Goal: Information Seeking & Learning: Compare options

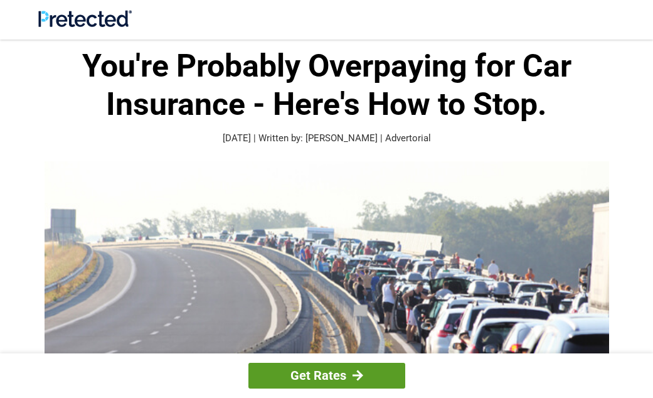
click at [354, 375] on div at bounding box center [358, 375] width 11 height 11
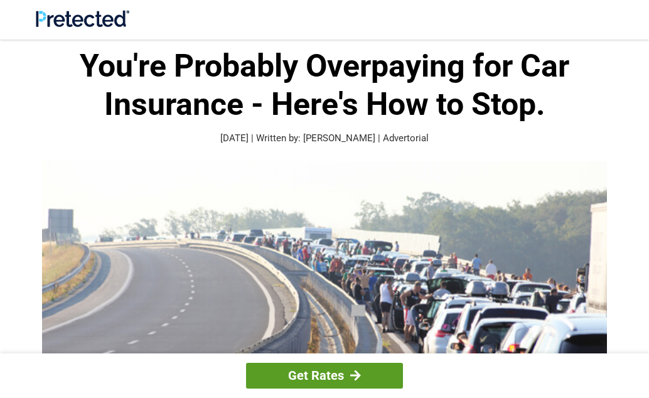
click at [346, 373] on link "Get Rates" at bounding box center [324, 376] width 157 height 26
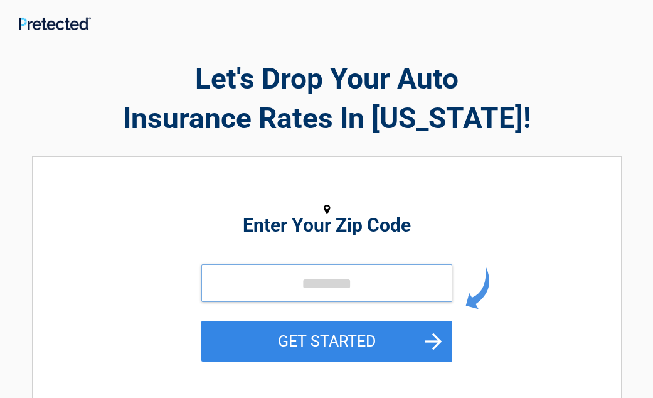
click at [303, 288] on input "tel" at bounding box center [326, 283] width 251 height 38
type input "*****"
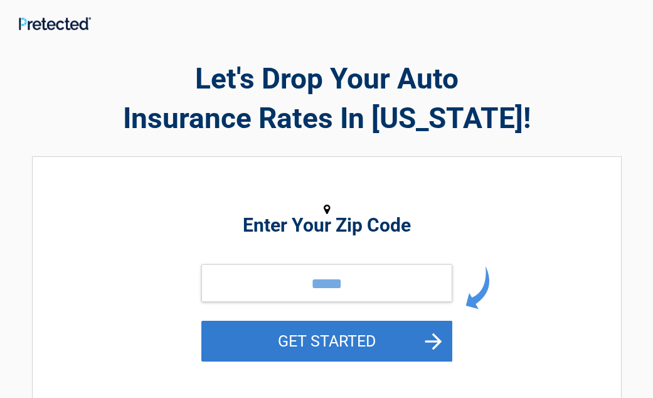
click at [329, 343] on button "GET STARTED" at bounding box center [326, 341] width 251 height 41
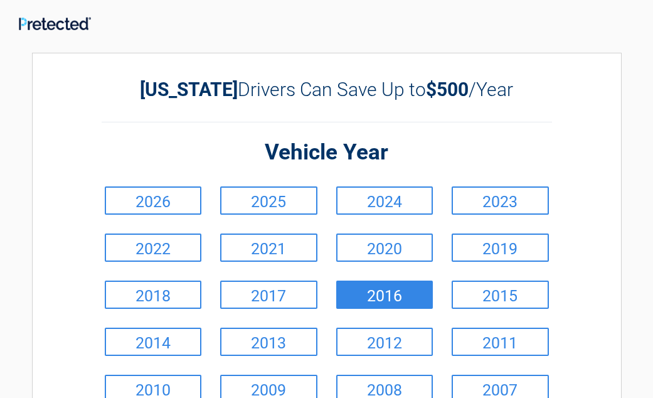
click at [408, 301] on link "2016" at bounding box center [384, 294] width 97 height 28
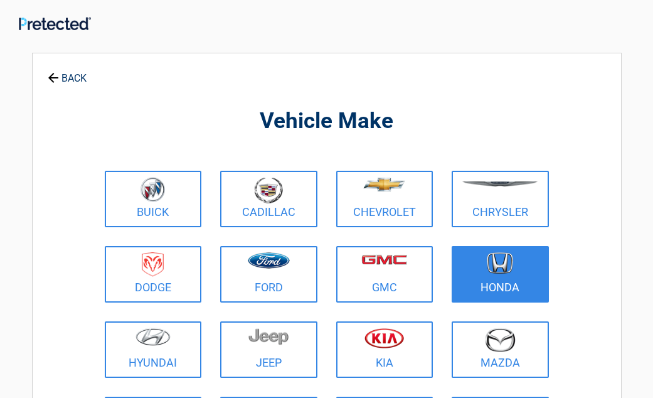
click at [503, 274] on img at bounding box center [500, 263] width 26 height 22
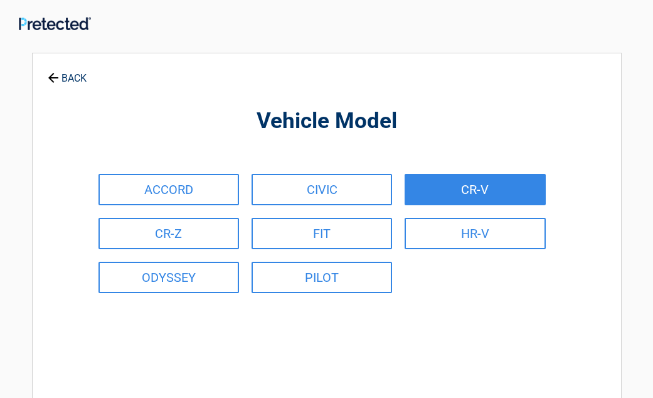
click at [483, 195] on link "CR-V" at bounding box center [475, 189] width 141 height 31
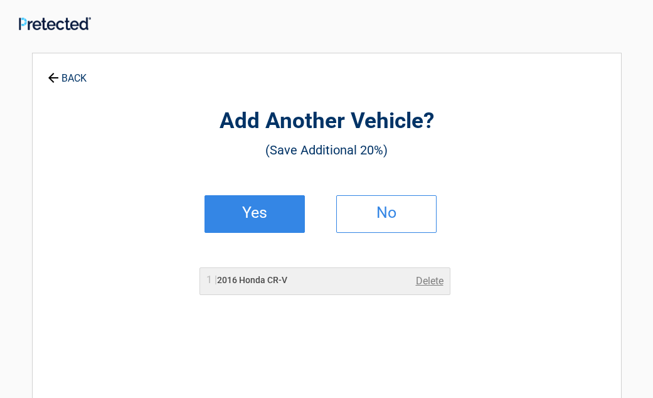
click at [292, 229] on link "Yes" at bounding box center [255, 214] width 100 height 38
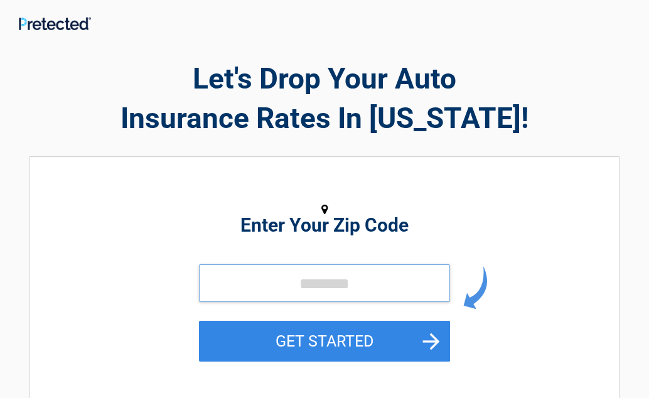
click at [283, 284] on input "tel" at bounding box center [324, 283] width 251 height 38
type input "*****"
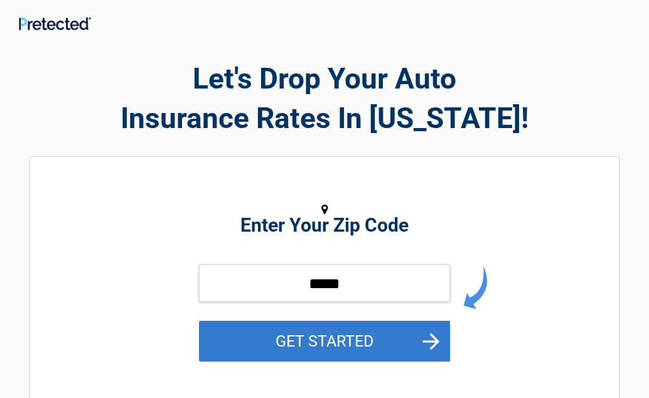
click at [335, 346] on button "GET STARTED" at bounding box center [324, 341] width 251 height 41
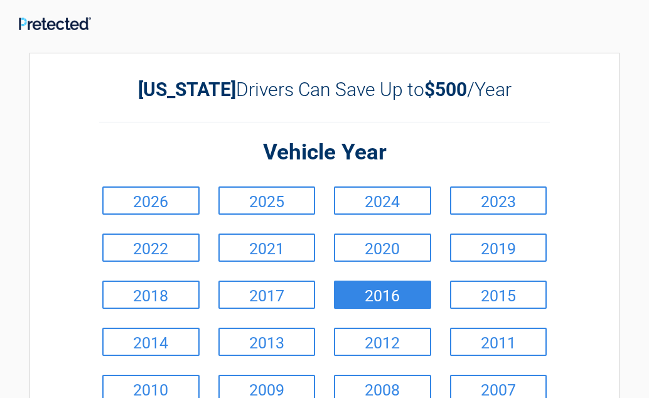
click at [416, 292] on link "2016" at bounding box center [382, 294] width 97 height 28
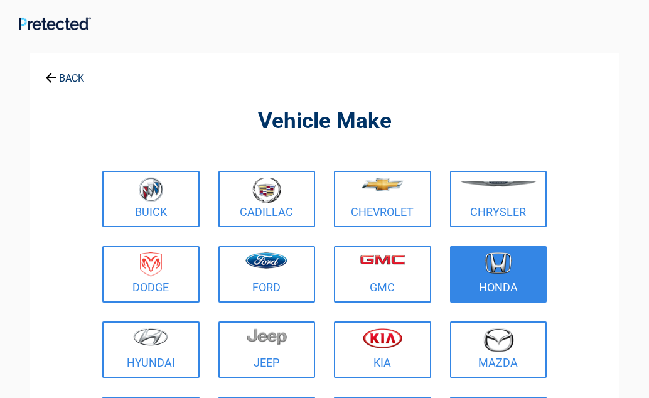
click at [520, 279] on figure at bounding box center [498, 266] width 82 height 28
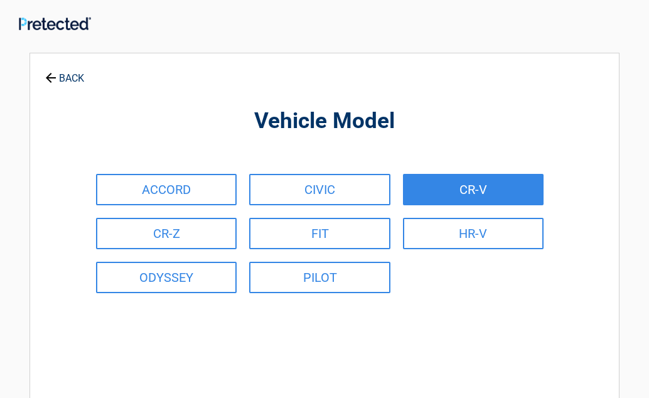
click at [503, 198] on link "CR-V" at bounding box center [473, 189] width 141 height 31
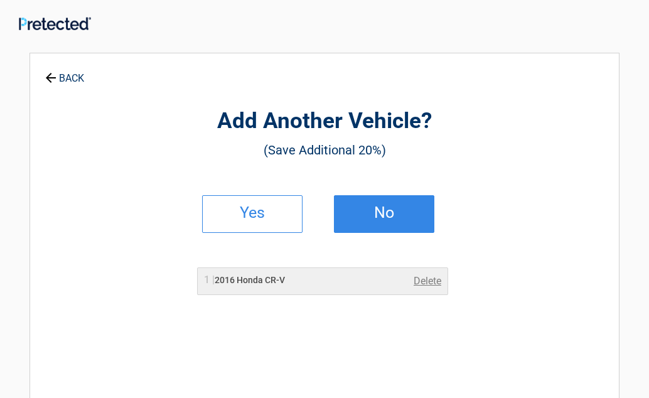
click at [403, 201] on link "No" at bounding box center [384, 214] width 100 height 38
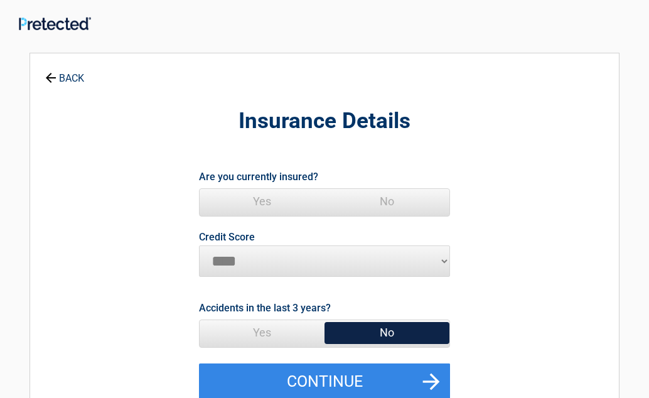
click at [258, 208] on span "Yes" at bounding box center [262, 201] width 125 height 25
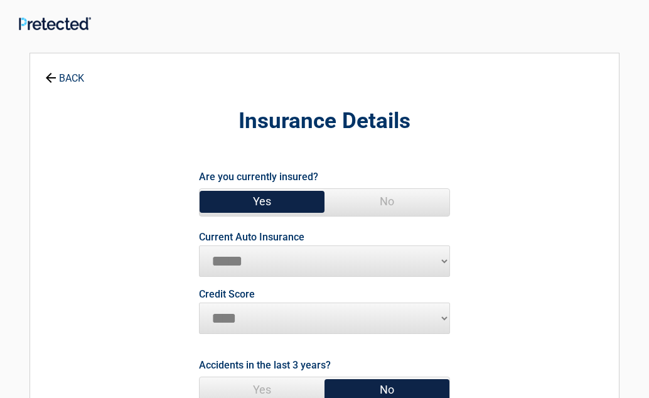
click at [446, 260] on select "**********" at bounding box center [324, 260] width 251 height 31
select select "**********"
click at [199, 245] on select "**********" at bounding box center [324, 260] width 251 height 31
drag, startPoint x: 371, startPoint y: 390, endPoint x: 473, endPoint y: 359, distance: 107.0
click at [371, 390] on span "No" at bounding box center [386, 389] width 125 height 25
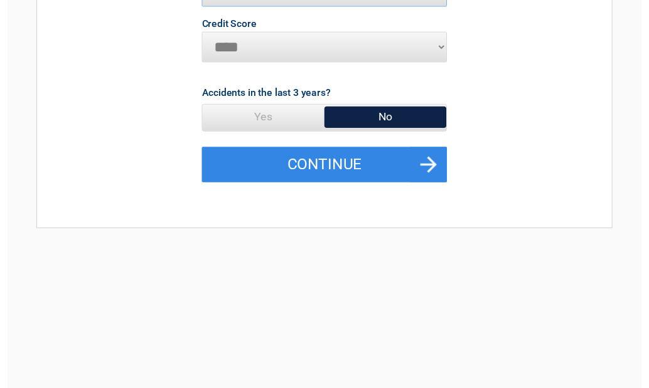
scroll to position [300, 0]
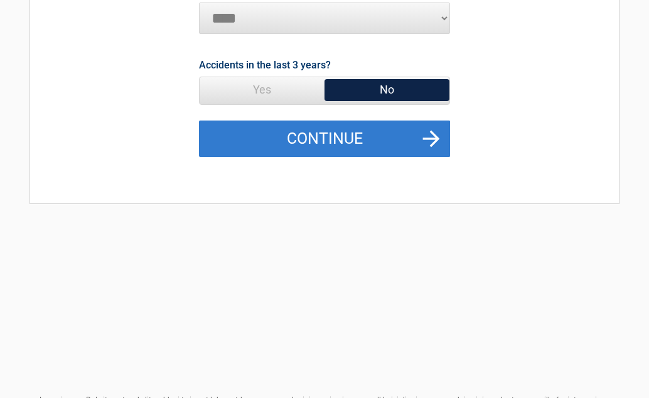
click at [295, 134] on button "Continue" at bounding box center [324, 138] width 251 height 36
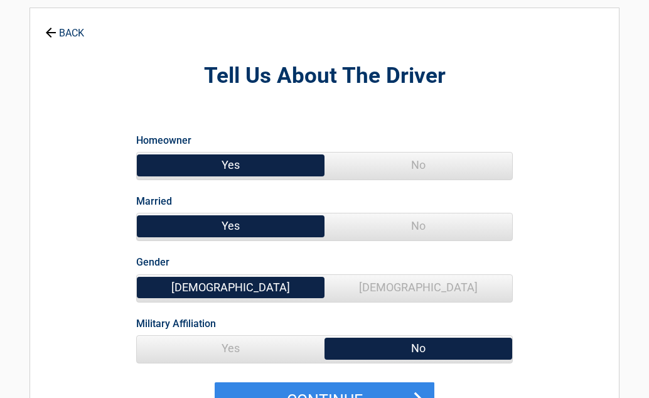
scroll to position [0, 0]
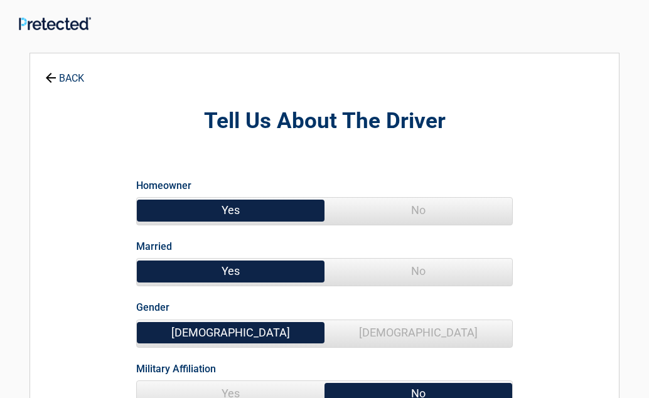
click at [238, 210] on span "Yes" at bounding box center [231, 210] width 188 height 25
click at [380, 278] on span "No" at bounding box center [418, 270] width 188 height 25
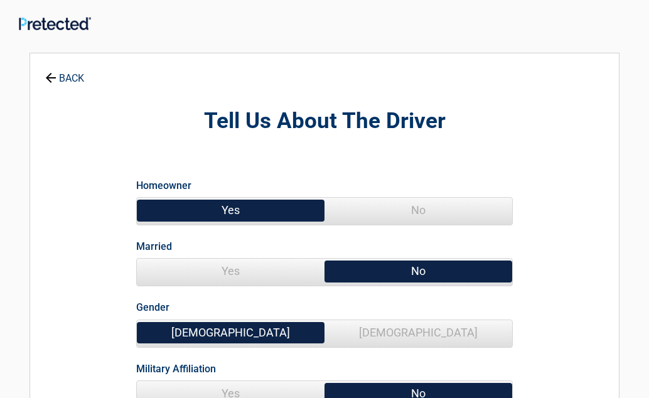
click at [385, 334] on span "[DEMOGRAPHIC_DATA]" at bounding box center [418, 332] width 188 height 25
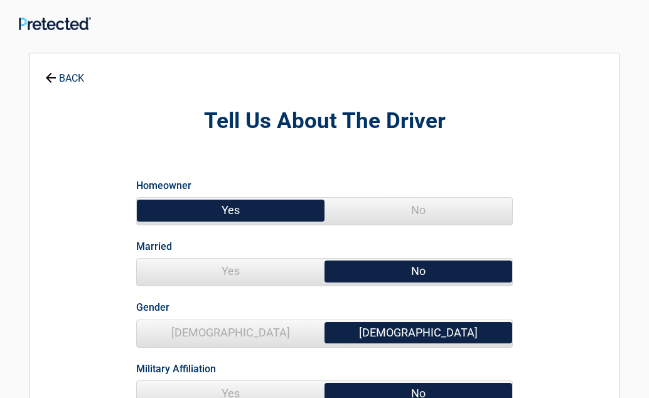
click at [397, 391] on span "No" at bounding box center [418, 393] width 188 height 25
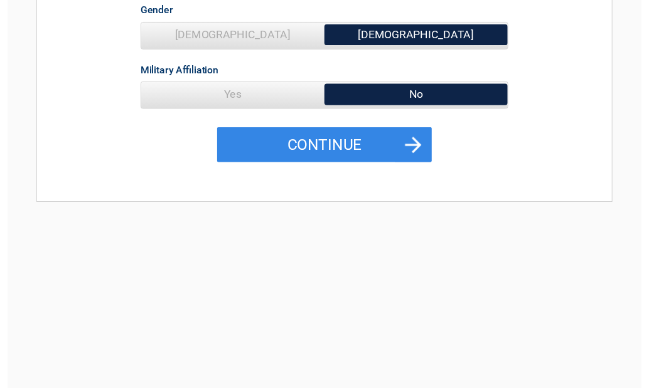
scroll to position [279, 0]
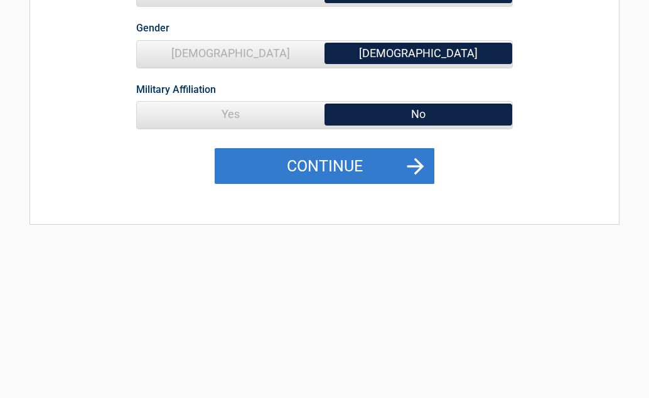
click at [312, 168] on button "Continue" at bounding box center [325, 166] width 220 height 36
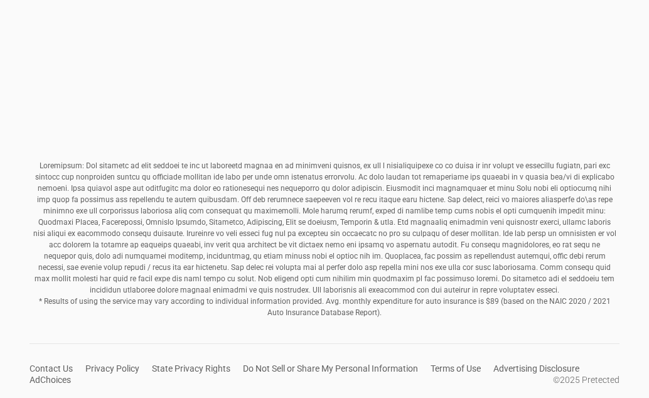
scroll to position [0, 0]
